Goal: Communication & Community: Answer question/provide support

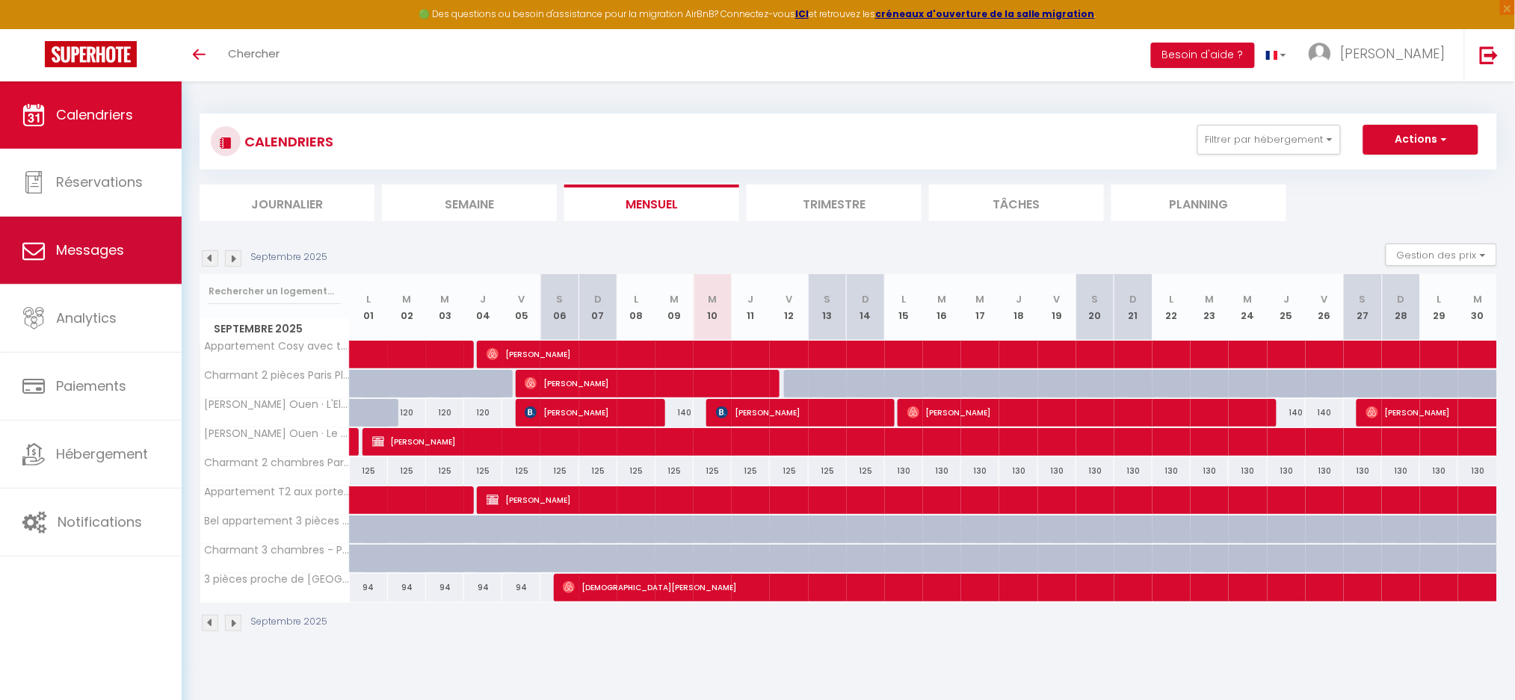
click at [102, 256] on span "Messages" at bounding box center [90, 250] width 68 height 19
select select "message"
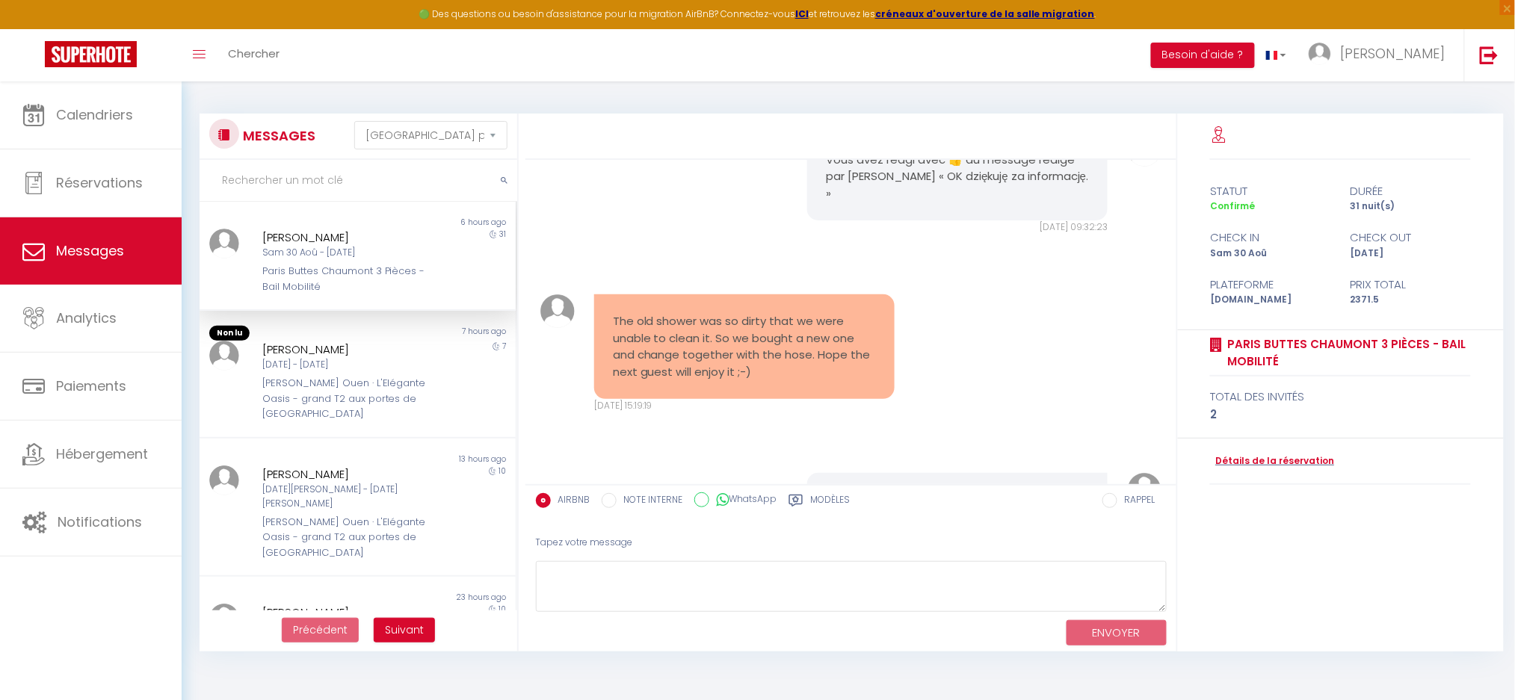
scroll to position [9043, 0]
click at [711, 353] on pre "The old shower was so dirty that we were unable to clean it. So we bought a new…" at bounding box center [744, 342] width 263 height 67
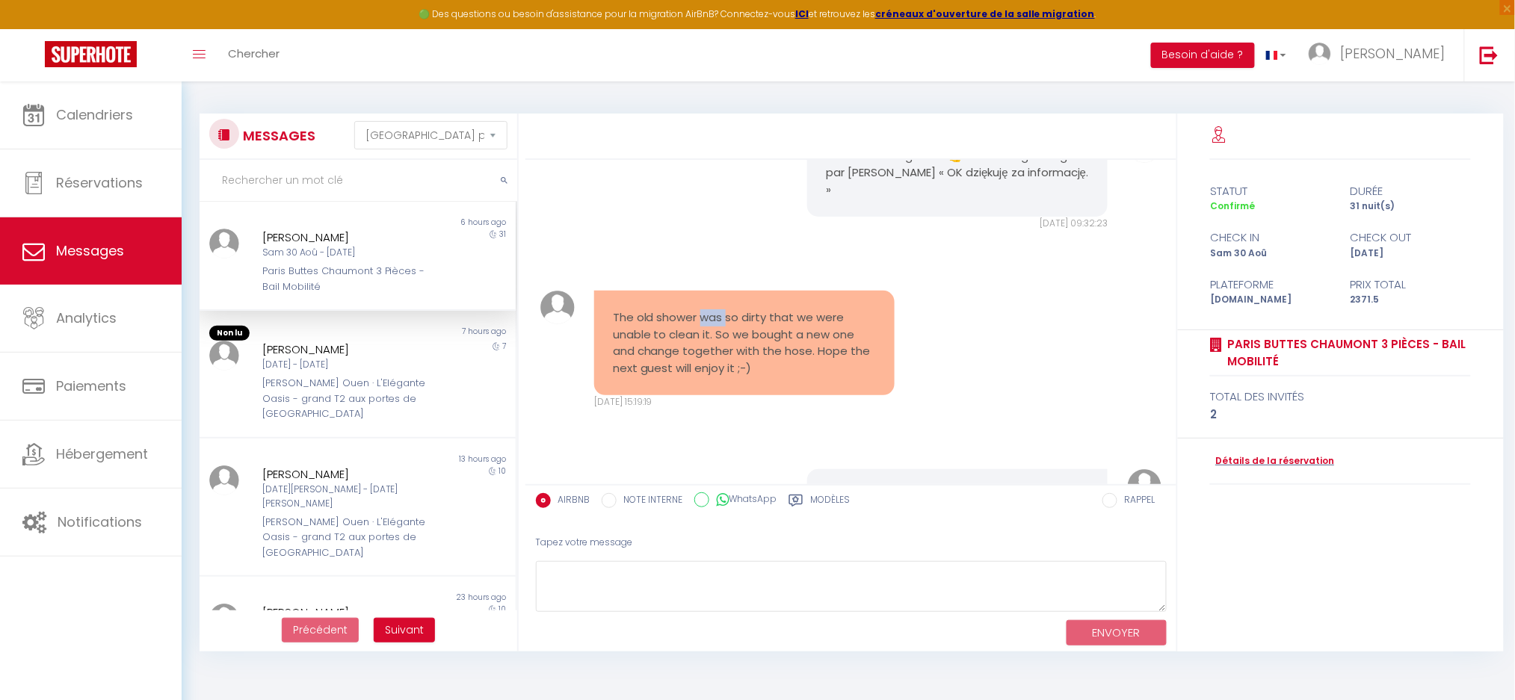
click at [711, 353] on pre "The old shower was so dirty that we were unable to clean it. So we bought a new…" at bounding box center [744, 342] width 263 height 67
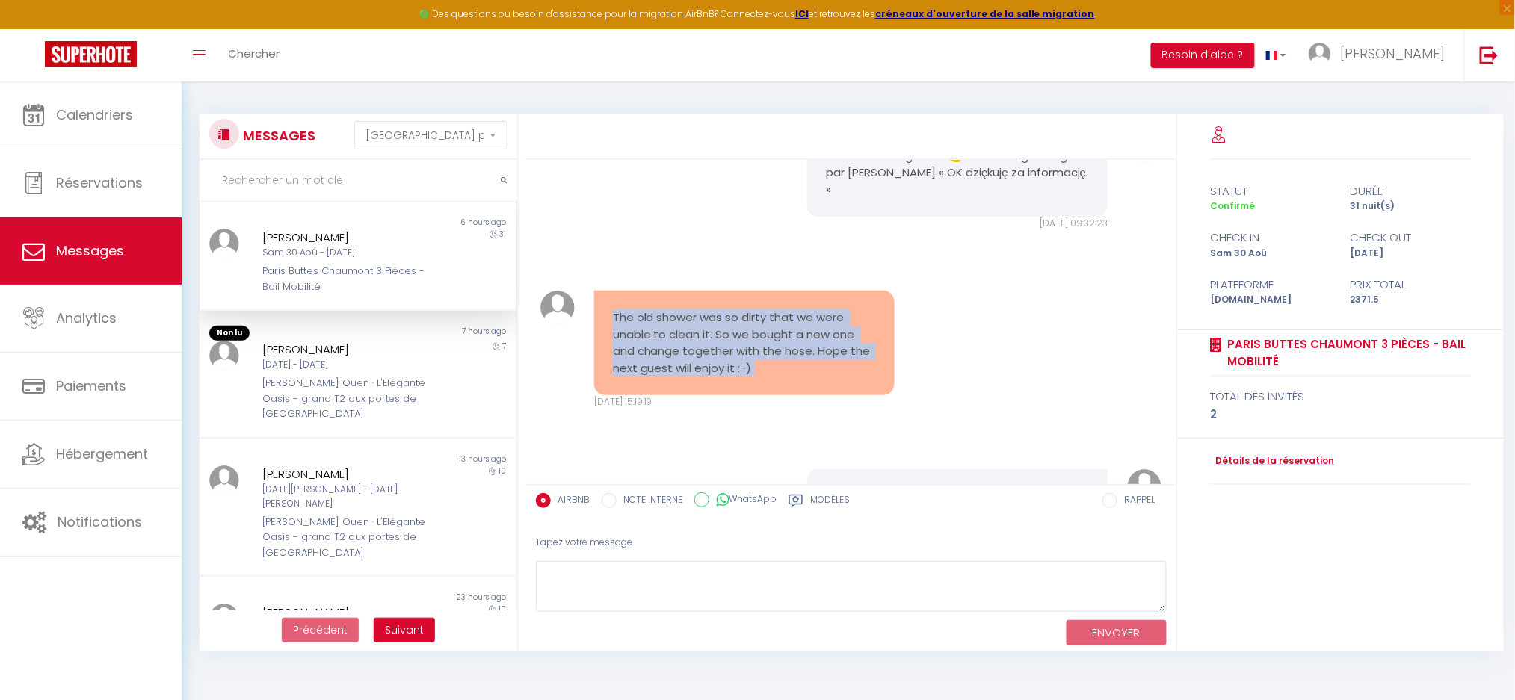
click at [711, 353] on pre "The old shower was so dirty that we were unable to clean it. So we bought a new…" at bounding box center [744, 342] width 263 height 67
copy div "The old shower was so dirty that we were unable to clean it. So we bought a new…"
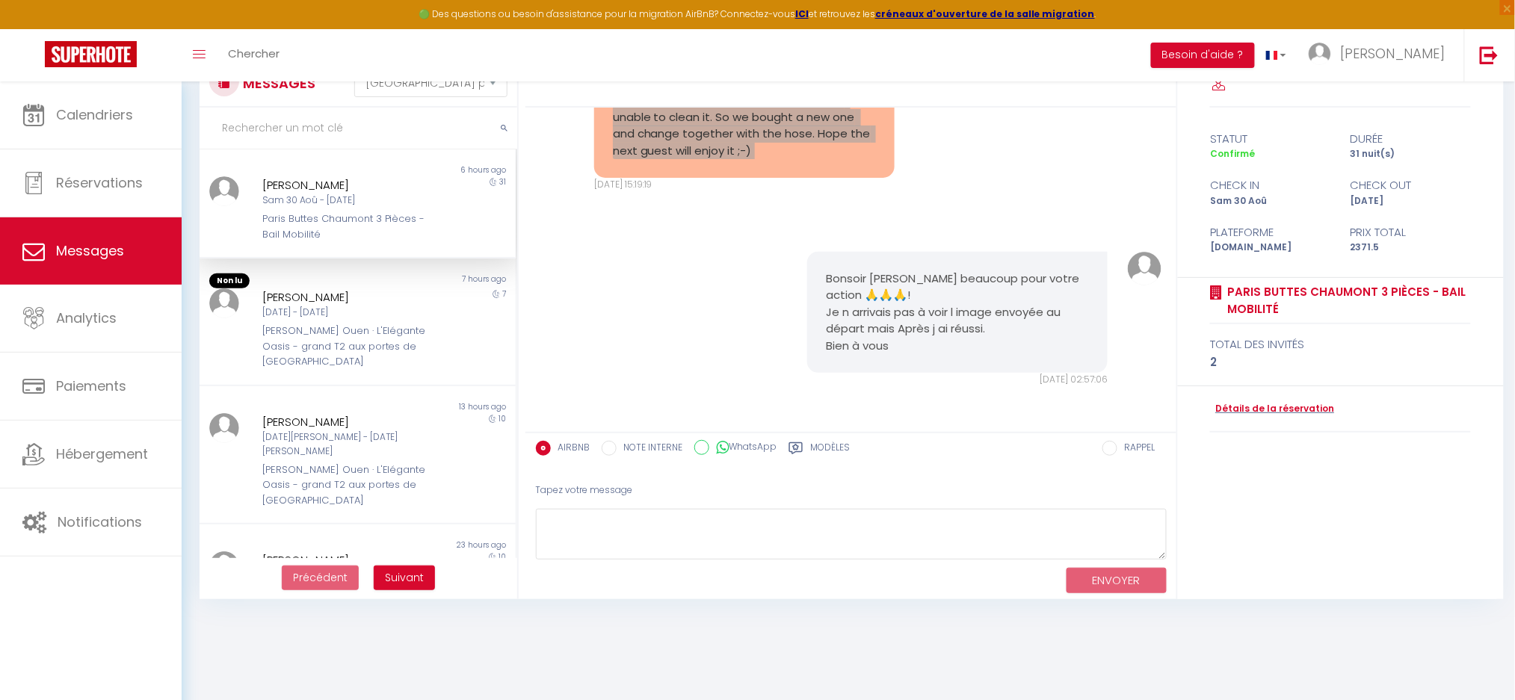
scroll to position [81, 0]
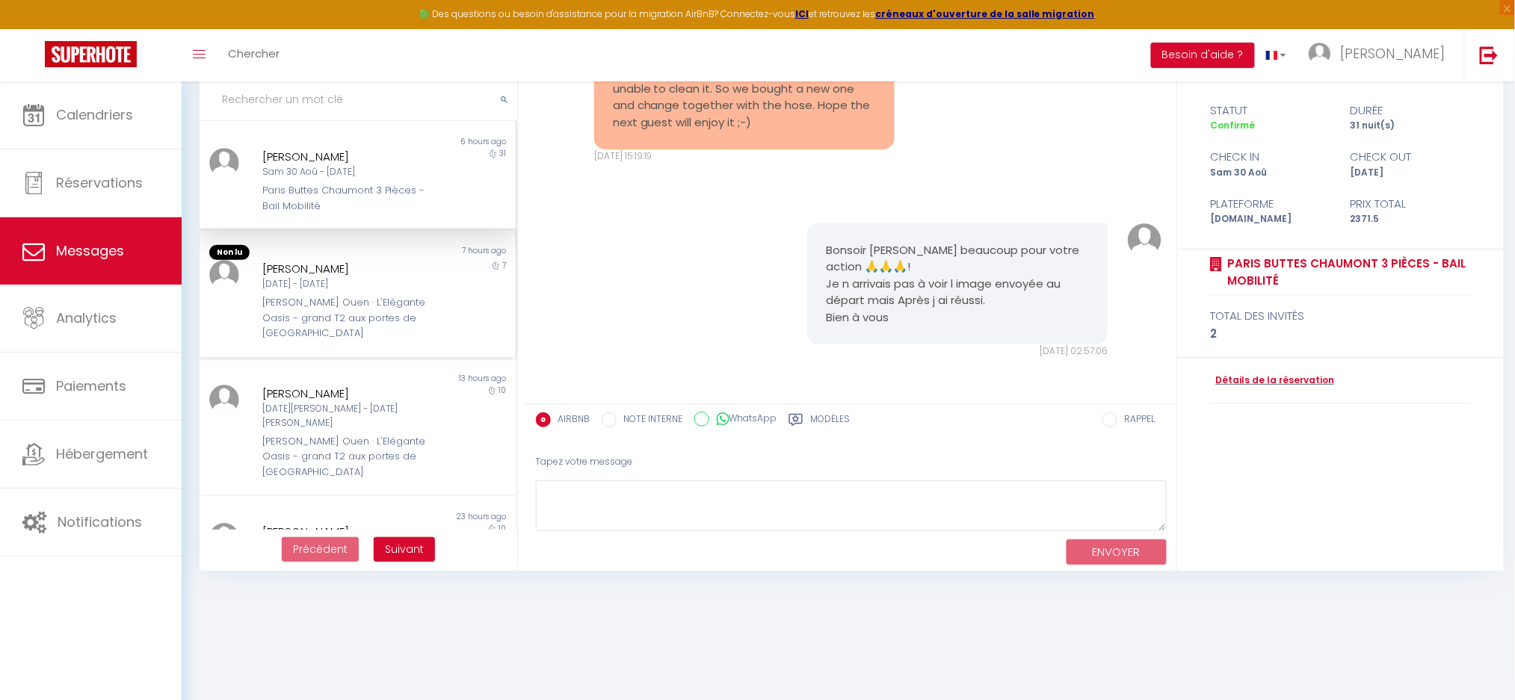
click at [309, 312] on div "[PERSON_NAME] Ouen · L'Elégante Oasis - grand T2 aux portes de [GEOGRAPHIC_DATA]" at bounding box center [344, 318] width 165 height 46
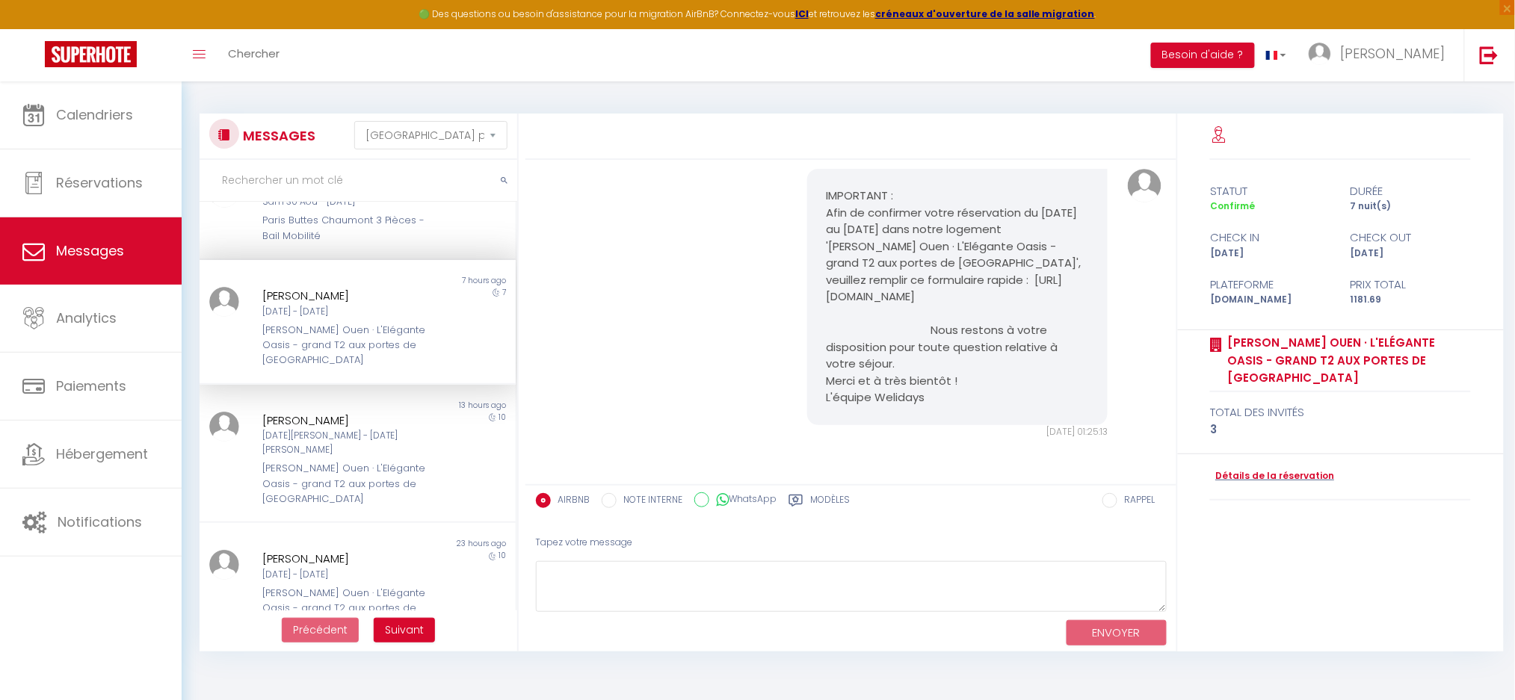
scroll to position [99, 0]
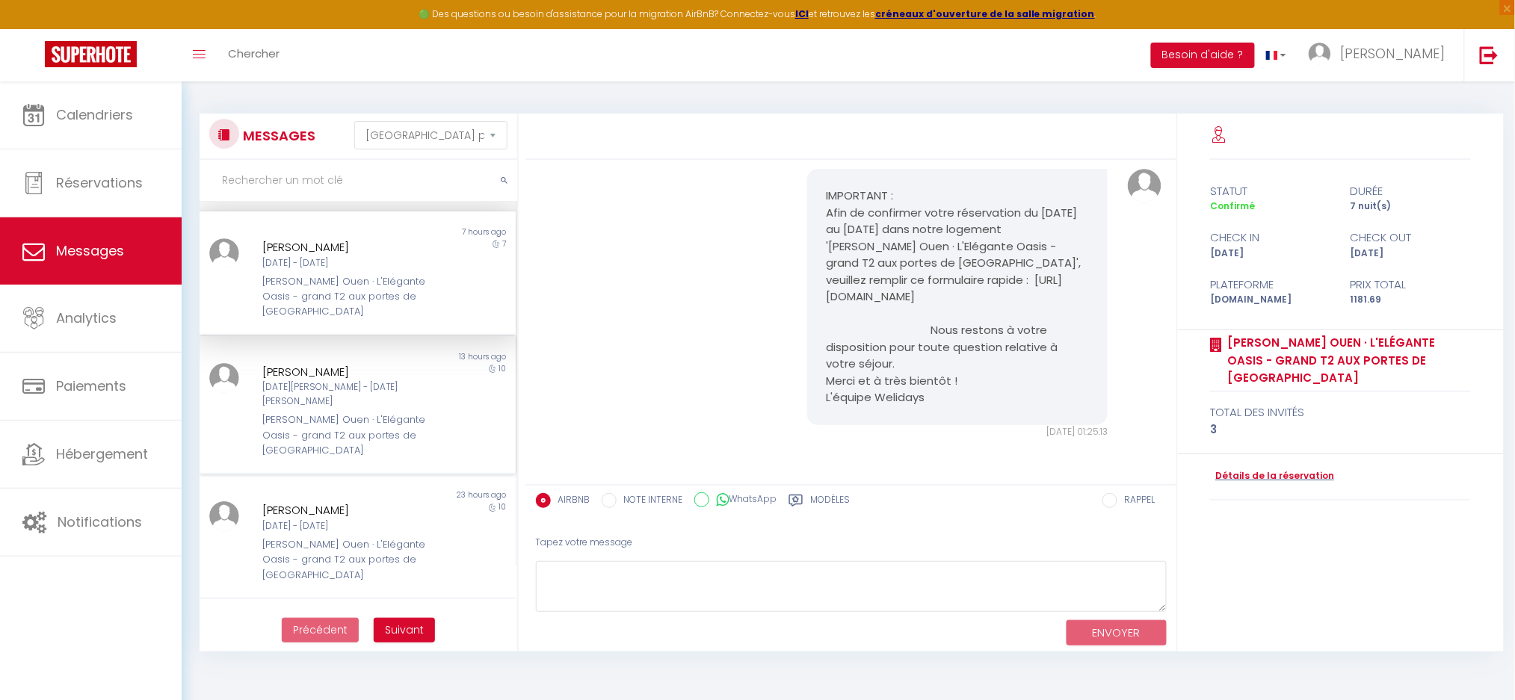
click at [305, 413] on div "[PERSON_NAME] Ouen · L'Elégante Oasis - grand T2 aux portes de [GEOGRAPHIC_DATA]" at bounding box center [344, 436] width 165 height 46
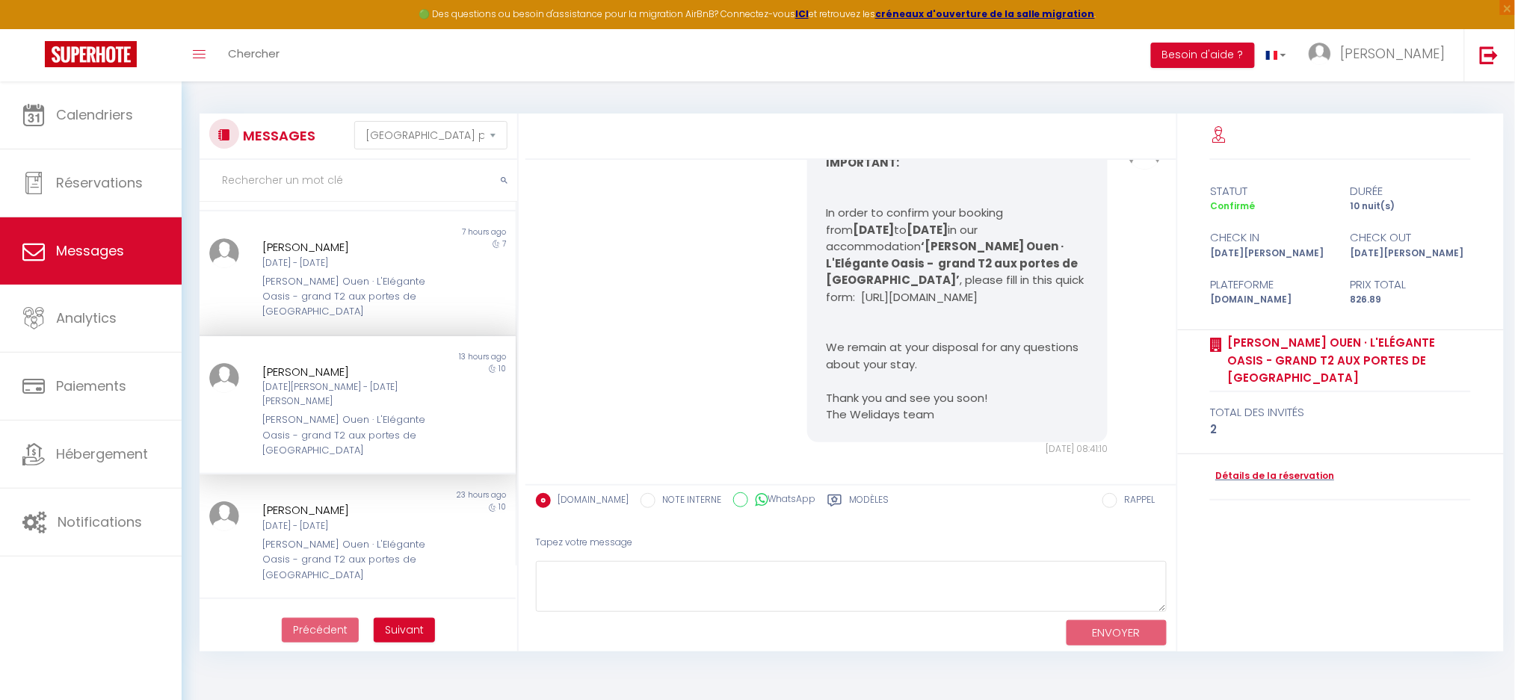
scroll to position [2330, 0]
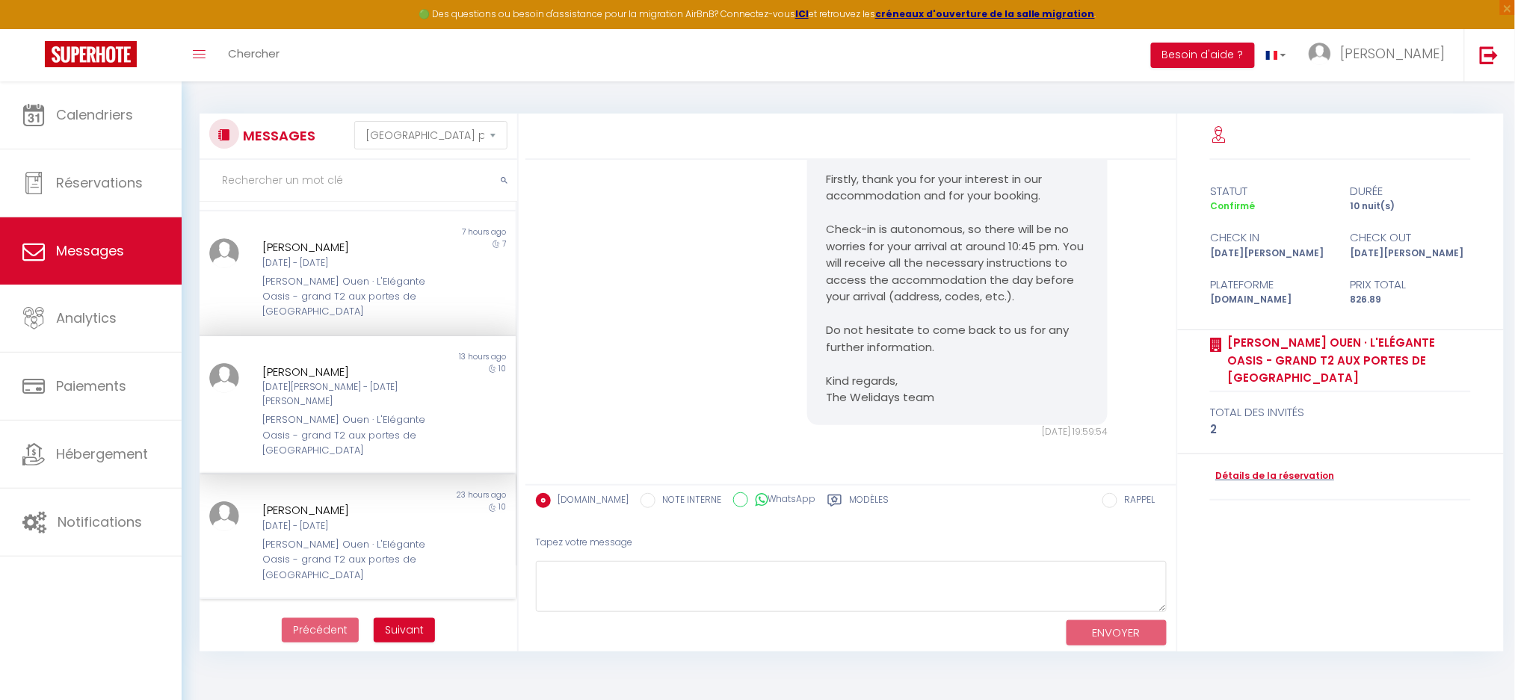
click at [289, 502] on div "[PERSON_NAME]" at bounding box center [344, 511] width 165 height 18
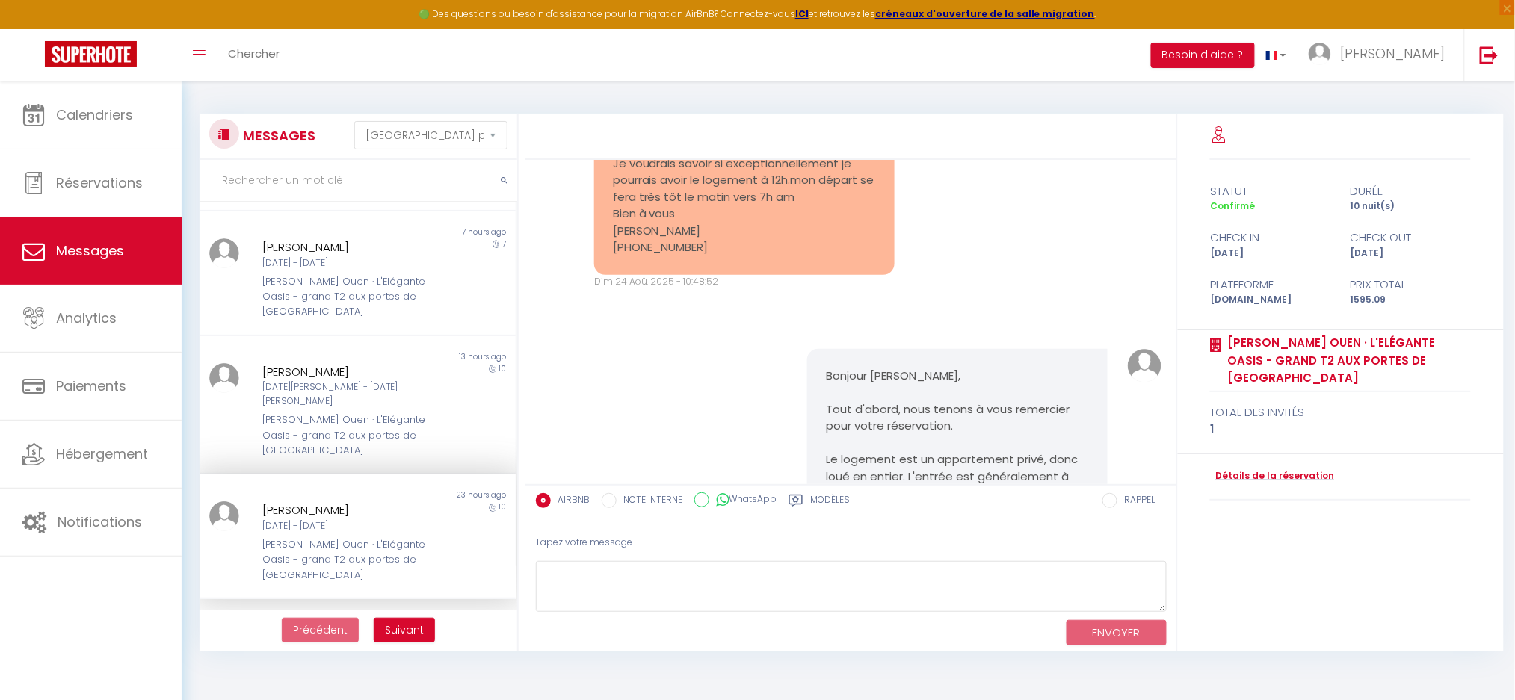
scroll to position [2916, 0]
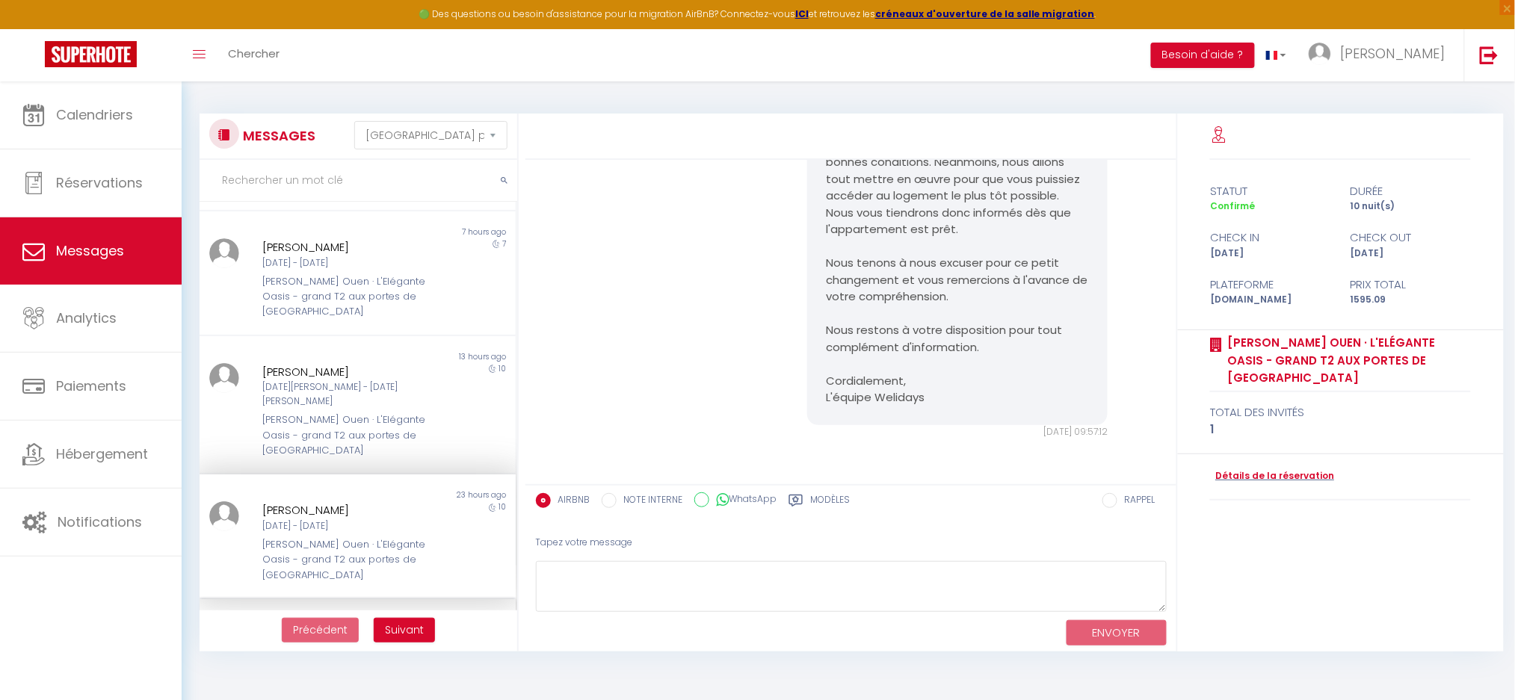
click at [292, 626] on div "[PERSON_NAME]" at bounding box center [344, 635] width 165 height 18
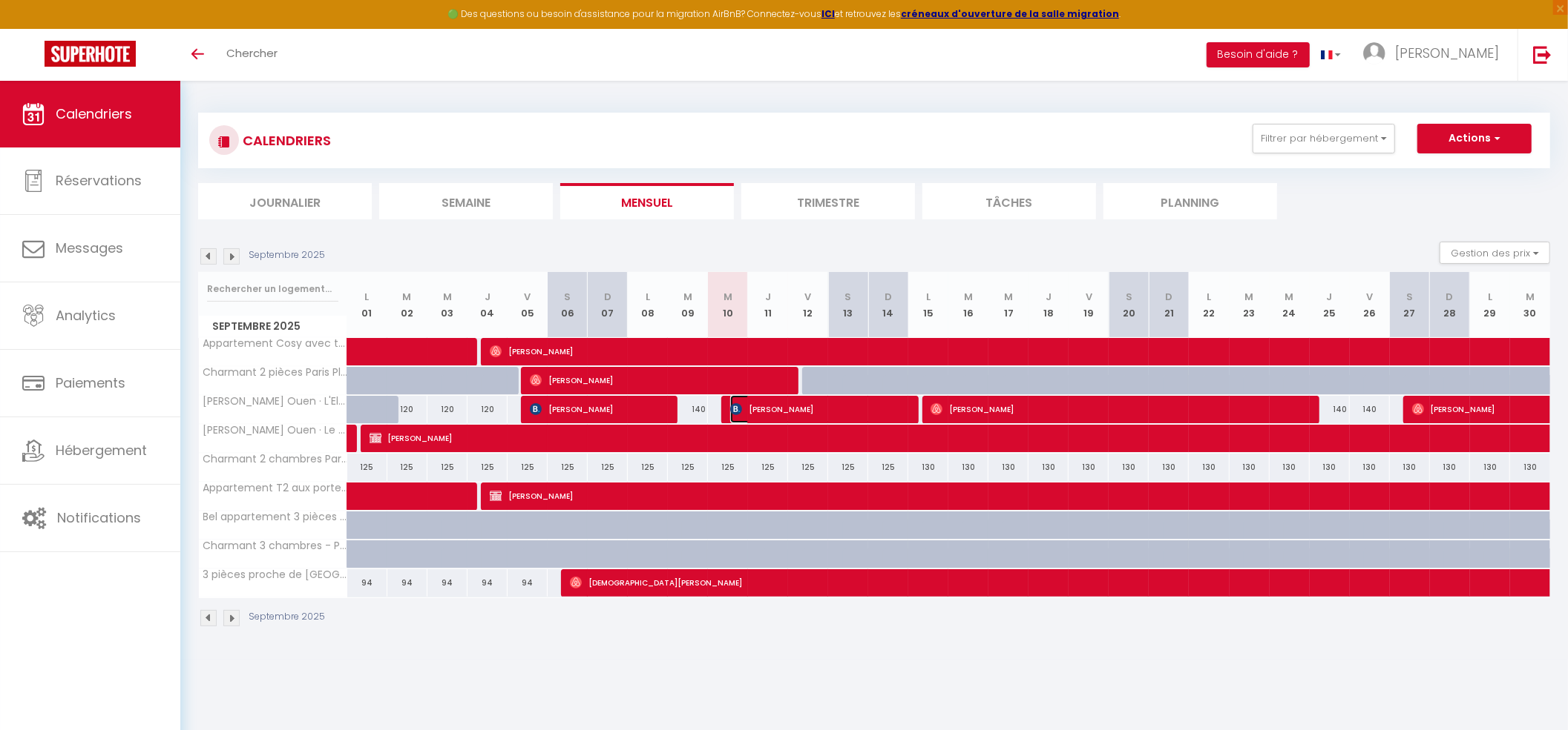
click at [756, 303] on span "[PERSON_NAME]" at bounding box center [817, 409] width 174 height 28
select select "OK"
select select "1"
select select "0"
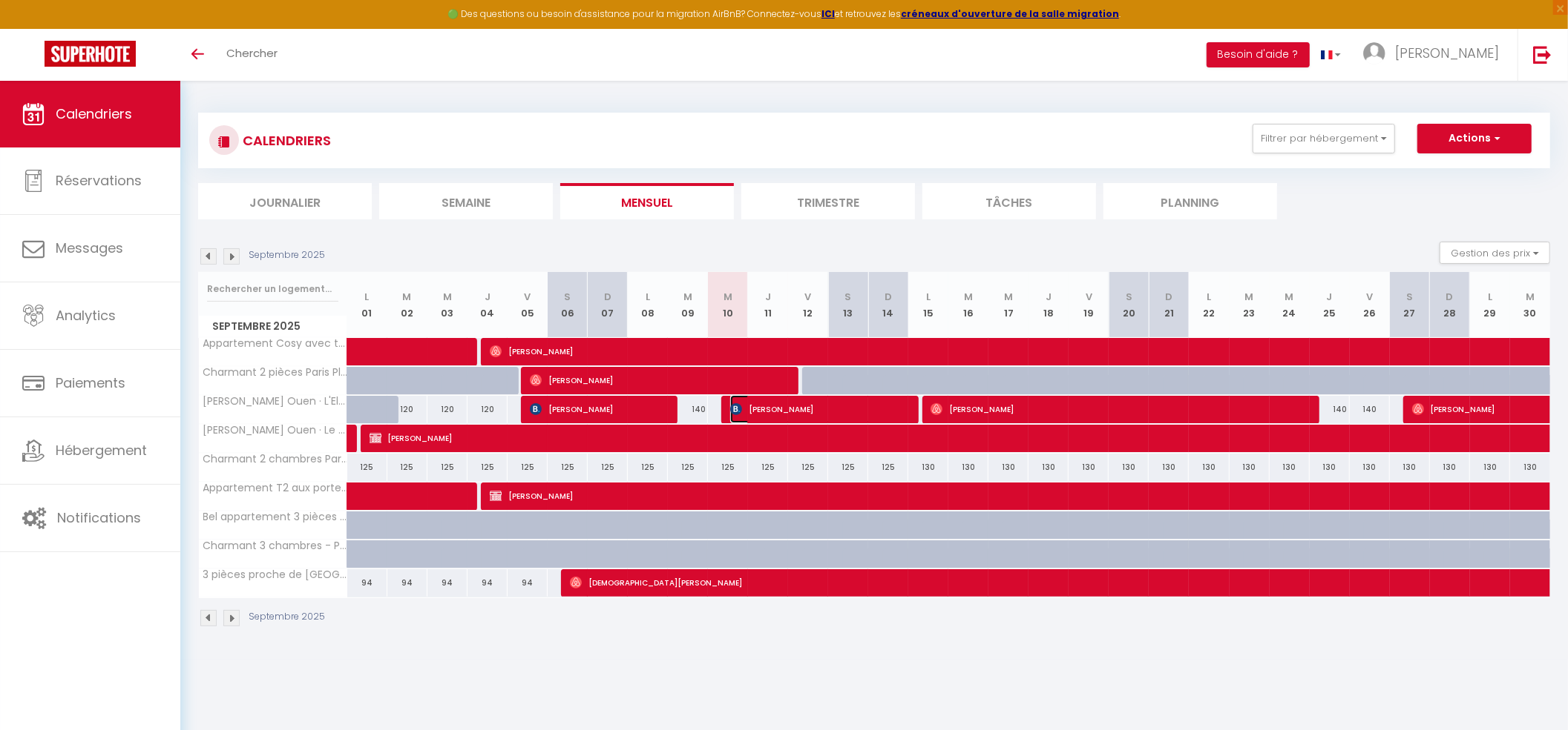
select select "1"
select select
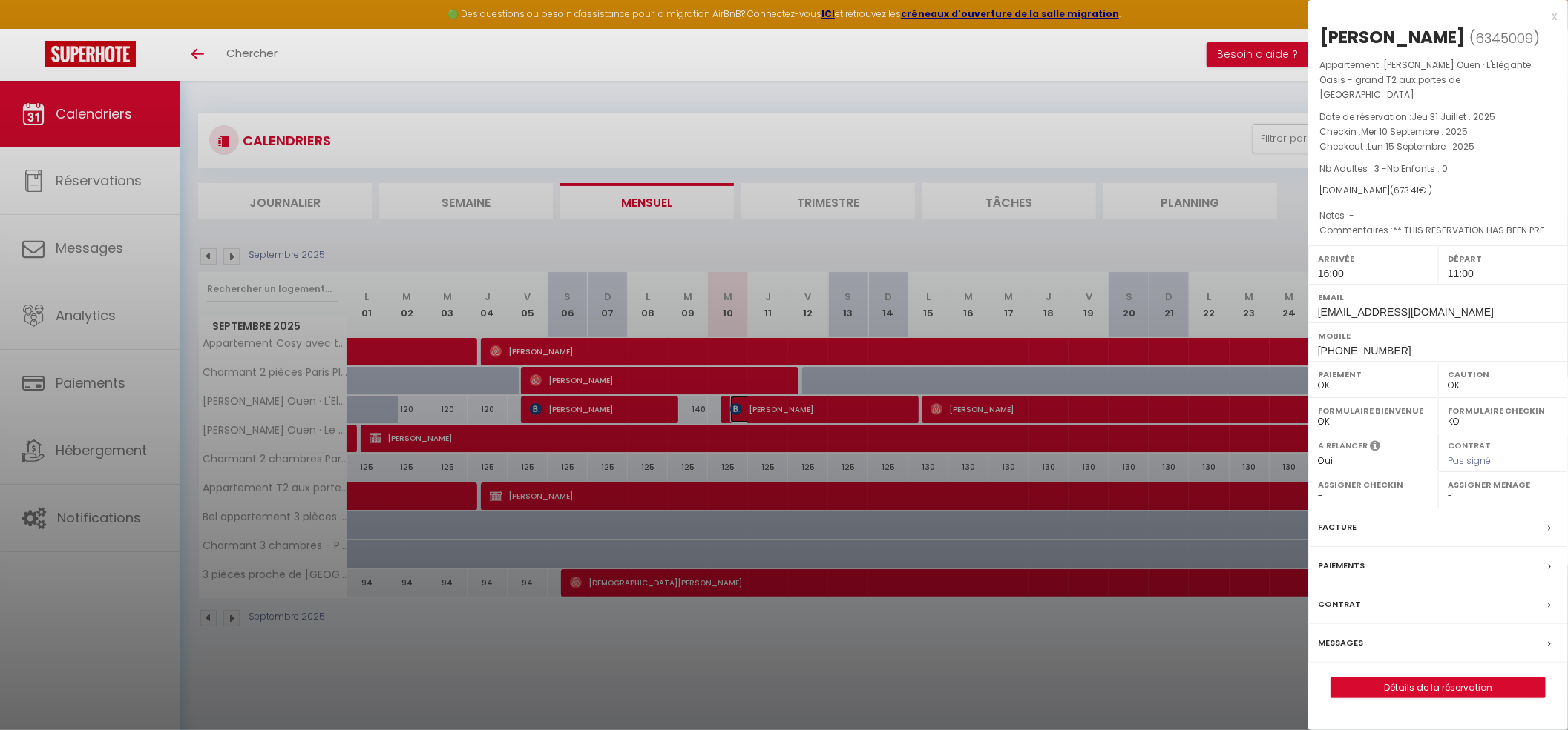
select select "38947"
click at [748, 303] on div at bounding box center [784, 365] width 1568 height 730
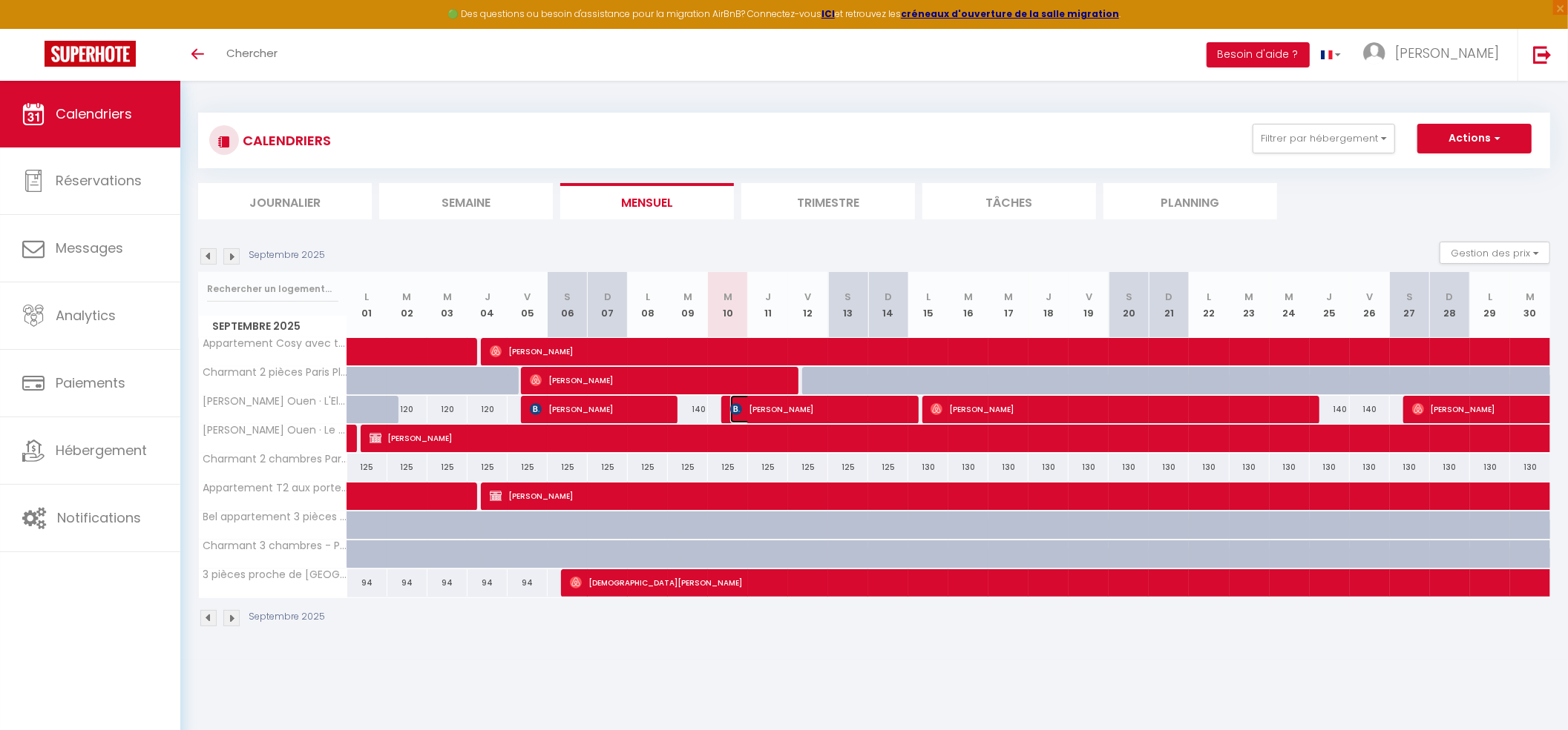
click at [736, 303] on img at bounding box center [736, 410] width 12 height 12
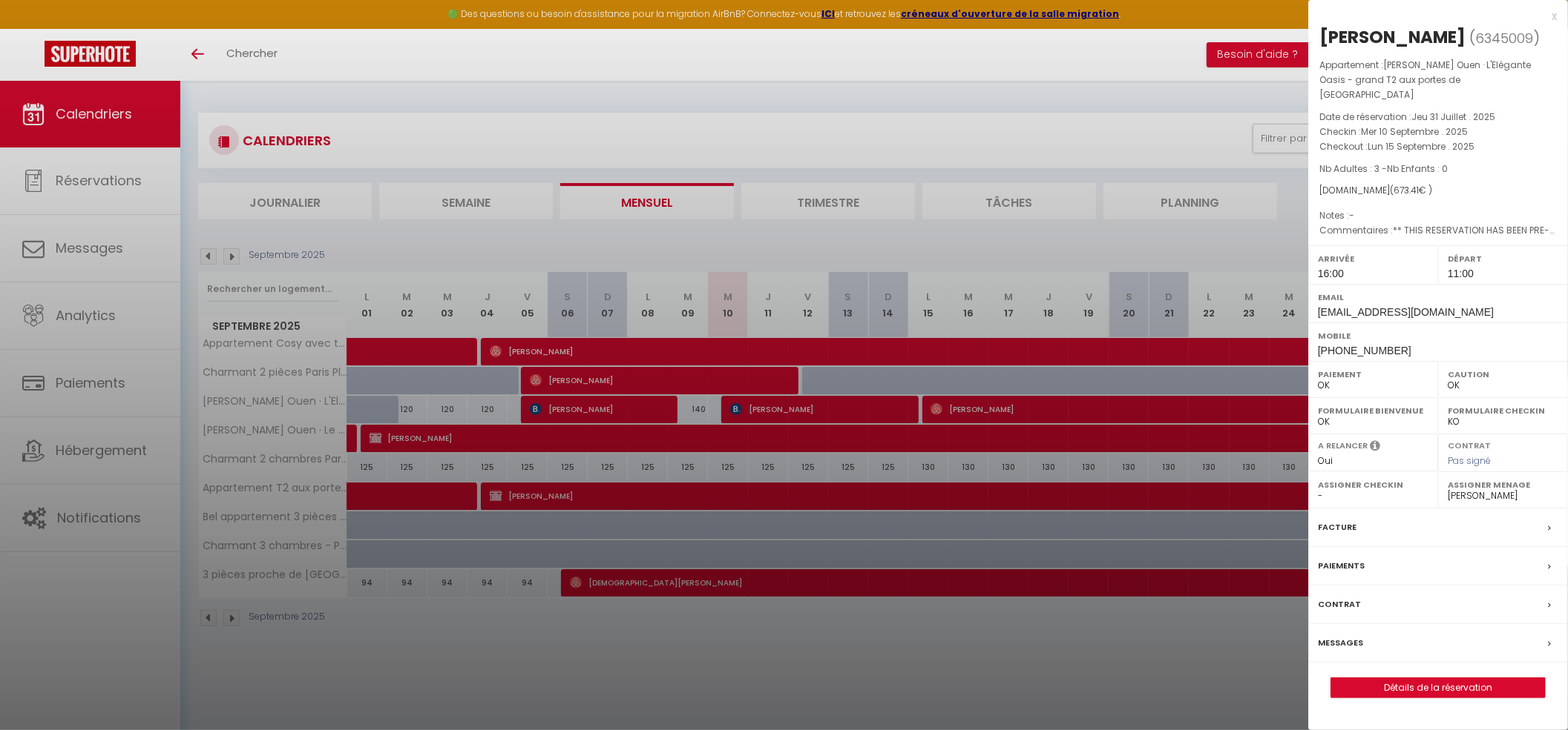
click at [749, 303] on div at bounding box center [784, 365] width 1568 height 730
